Goal: Transaction & Acquisition: Register for event/course

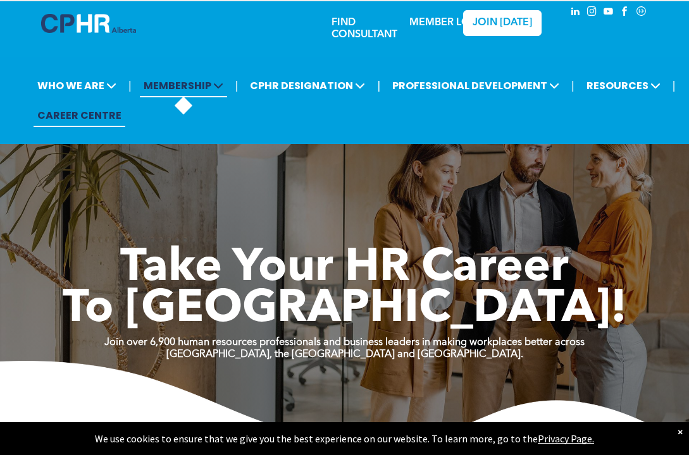
scroll to position [11, 0]
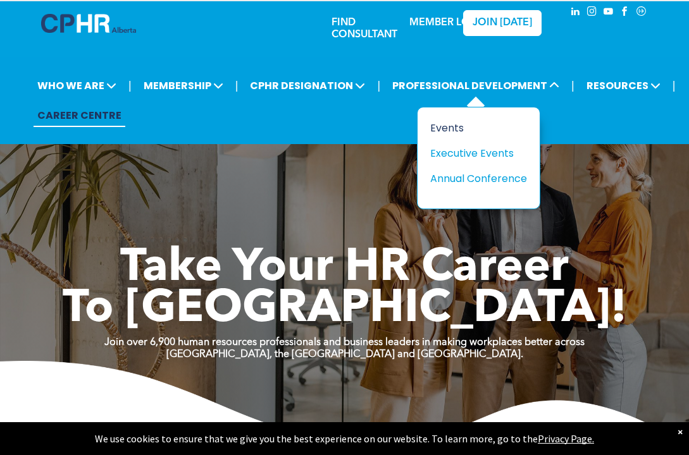
click at [446, 130] on div "Events" at bounding box center [473, 128] width 87 height 16
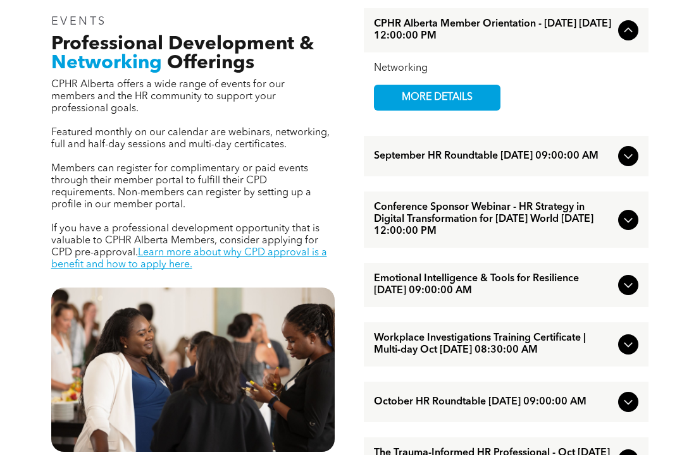
scroll to position [426, 0]
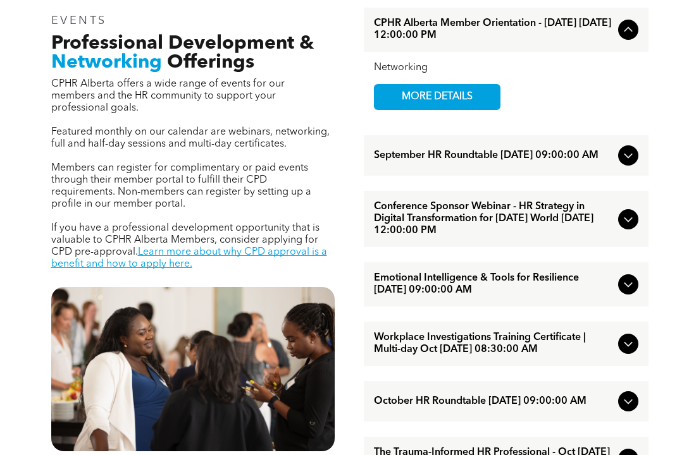
click at [563, 218] on span "Conference Sponsor Webinar - HR Strategy in Digital Transformation for [DATE] W…" at bounding box center [493, 219] width 239 height 36
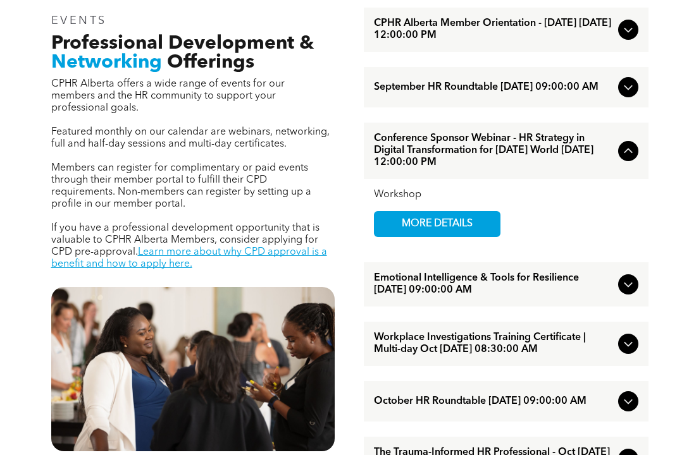
click at [563, 218] on div "Workshop MORE DETAILS" at bounding box center [506, 213] width 264 height 48
click at [438, 228] on span "MORE DETAILS" at bounding box center [437, 224] width 100 height 25
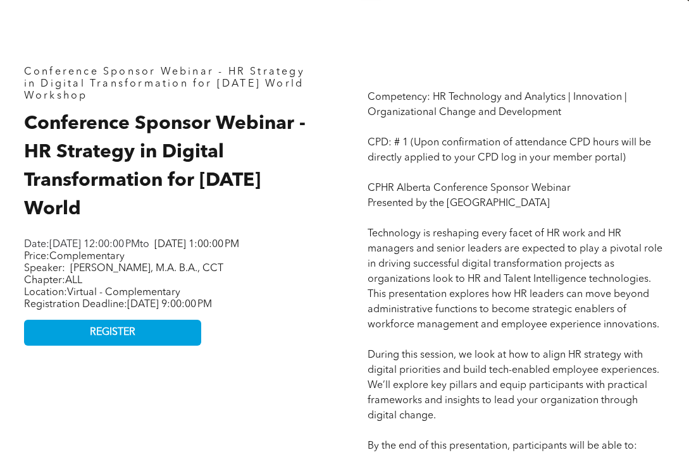
scroll to position [477, 0]
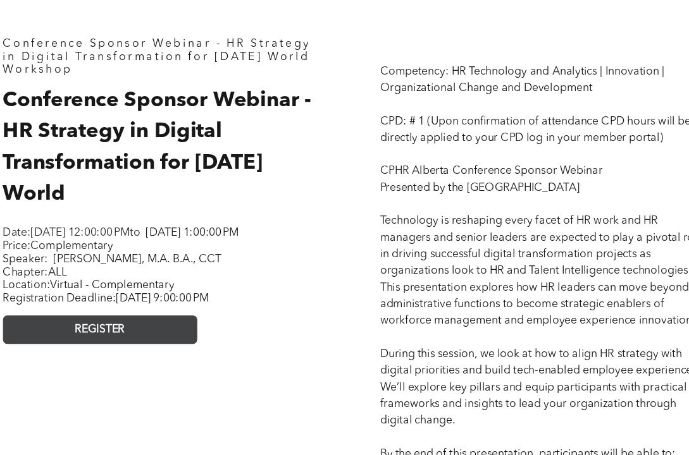
click at [97, 335] on span "REGISTER" at bounding box center [113, 341] width 46 height 12
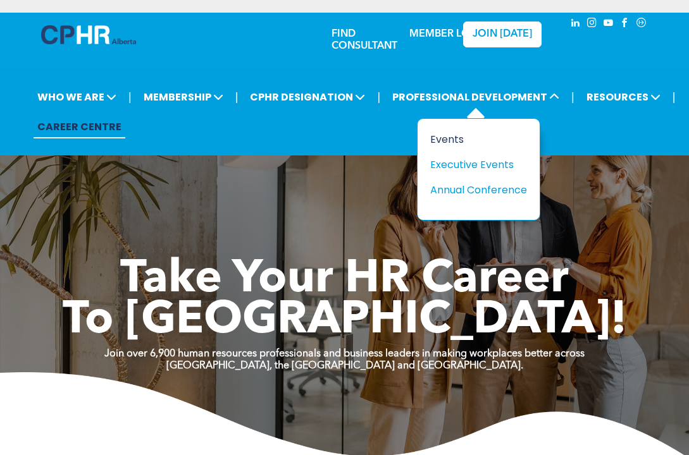
click at [448, 142] on div "Events" at bounding box center [473, 140] width 87 height 16
